Goal: Task Accomplishment & Management: Complete application form

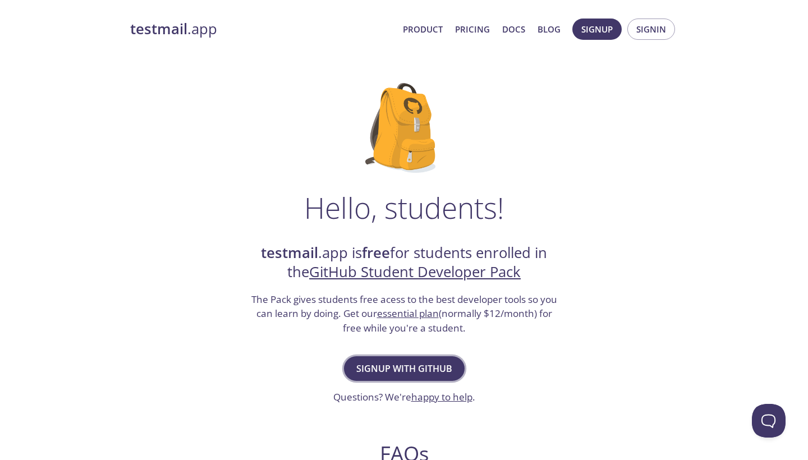
click at [395, 373] on span "Signup with GitHub" at bounding box center [404, 369] width 96 height 16
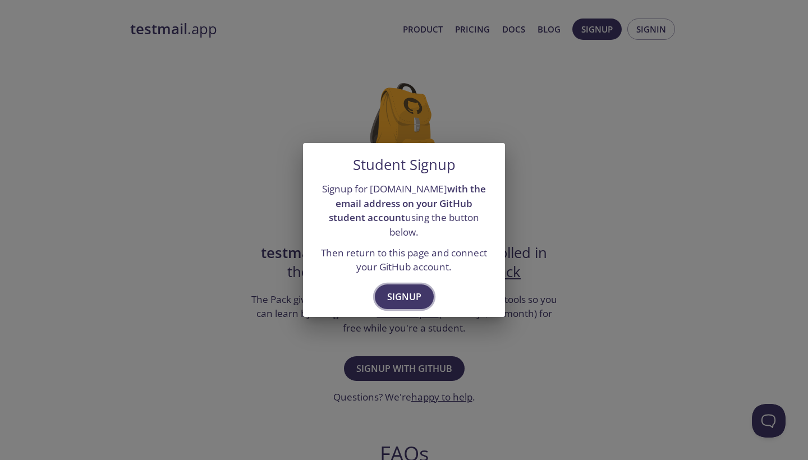
click at [405, 296] on button "Signup" at bounding box center [404, 297] width 59 height 25
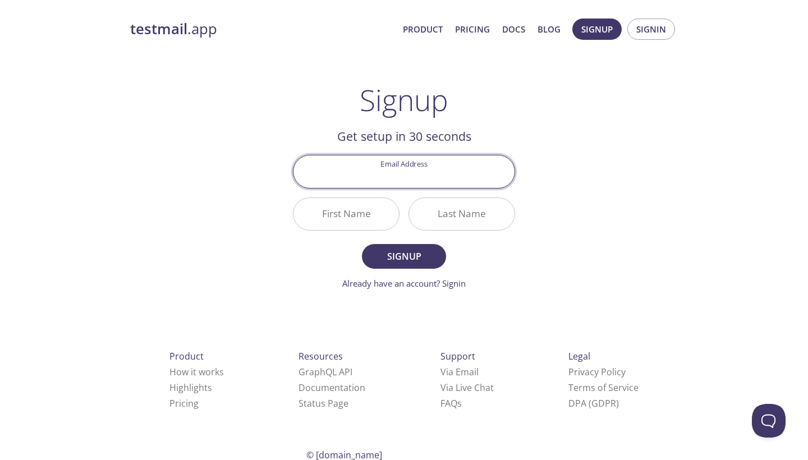
click at [419, 174] on input "Email Address" at bounding box center [404, 172] width 221 height 32
click at [499, 175] on input "Email Address" at bounding box center [404, 172] width 221 height 32
click at [406, 171] on input "Email Address" at bounding box center [404, 172] width 221 height 32
click at [496, 175] on input "Email Address" at bounding box center [404, 172] width 221 height 32
click at [433, 175] on input "Email Address" at bounding box center [404, 172] width 221 height 32
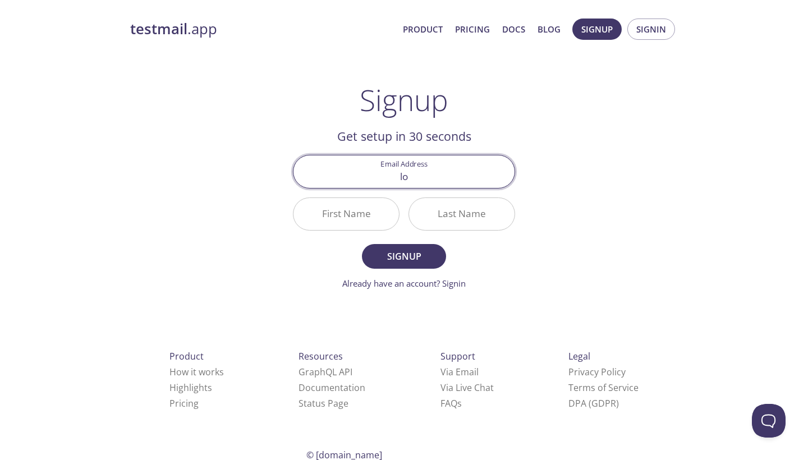
type input "l"
type input "lilskyforever@gmail.com"
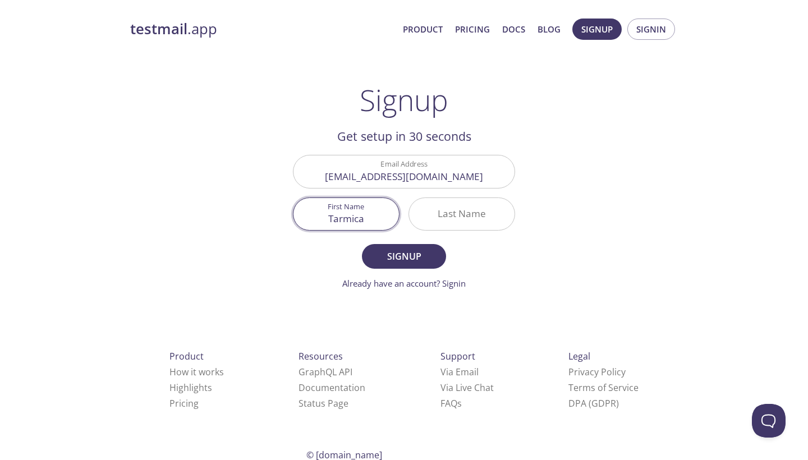
type input "Tarmica"
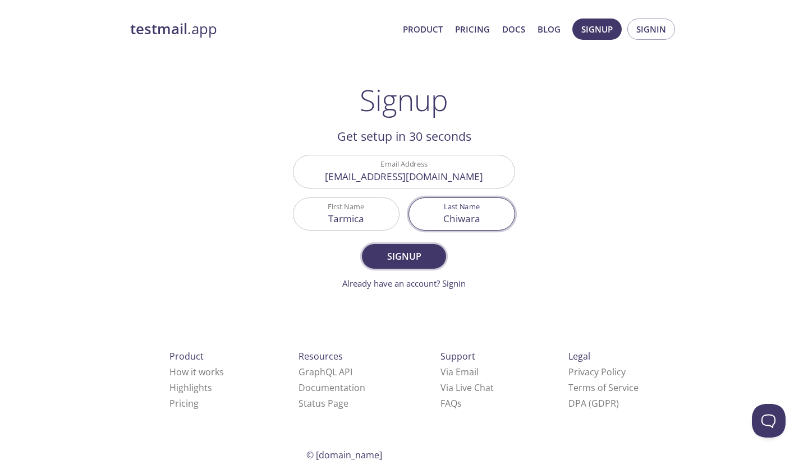
type input "Chiwara"
click at [436, 254] on button "Signup" at bounding box center [404, 256] width 84 height 25
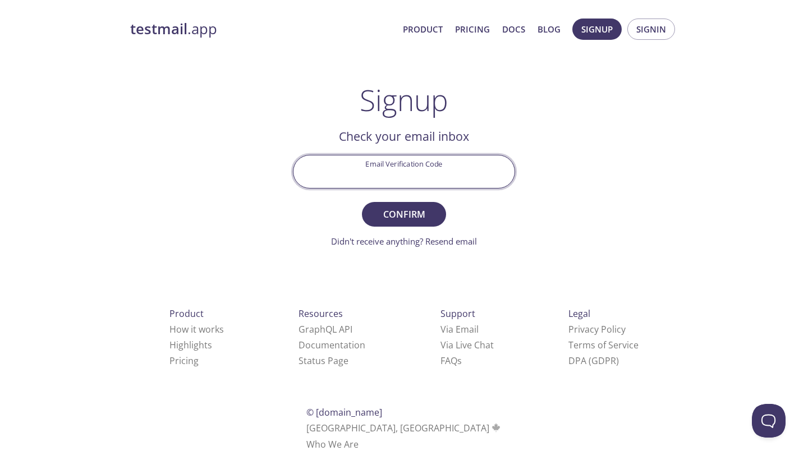
click at [446, 183] on input "Email Verification Code" at bounding box center [404, 172] width 221 height 32
paste input "5N4XETH"
type input "5N4XETH"
click at [424, 209] on span "Confirm" at bounding box center [404, 215] width 60 height 16
